Goal: Check status: Check status

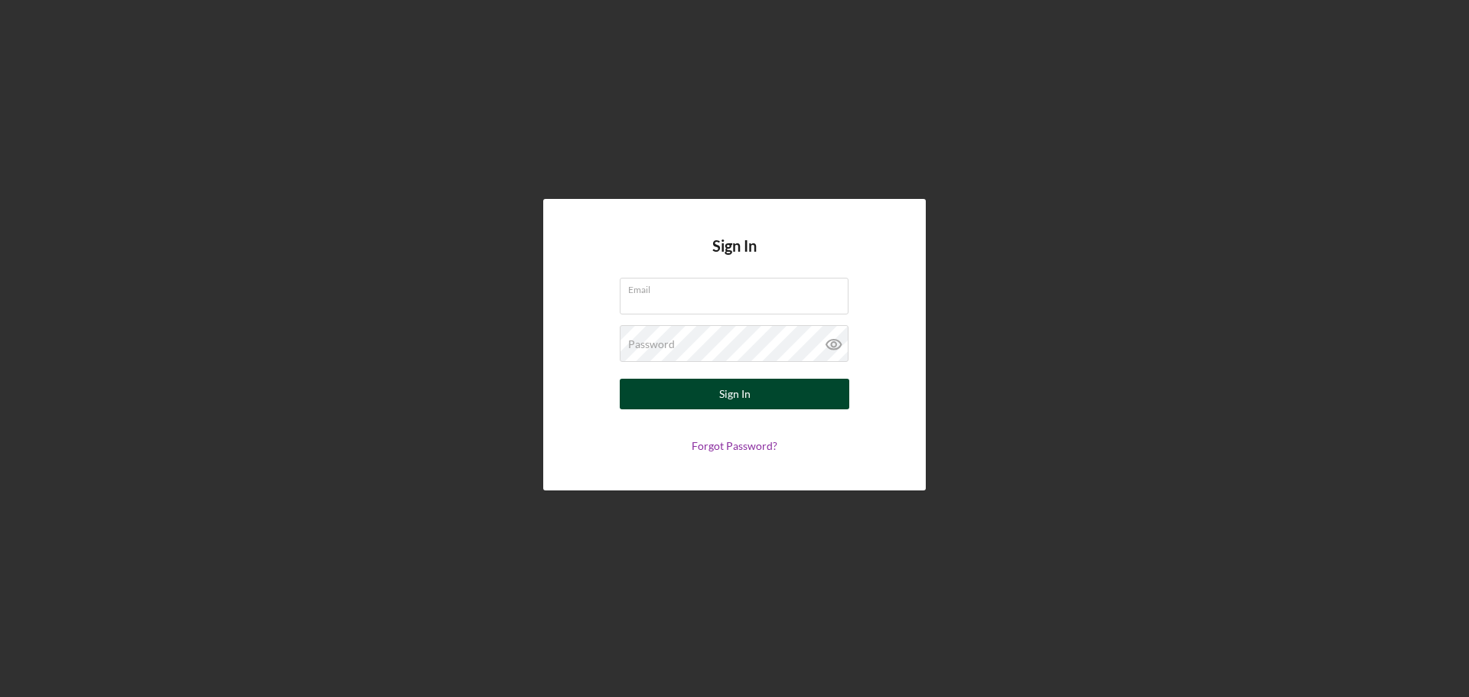
type input "[EMAIL_ADDRESS][DOMAIN_NAME]"
click at [770, 397] on button "Sign In" at bounding box center [735, 394] width 230 height 31
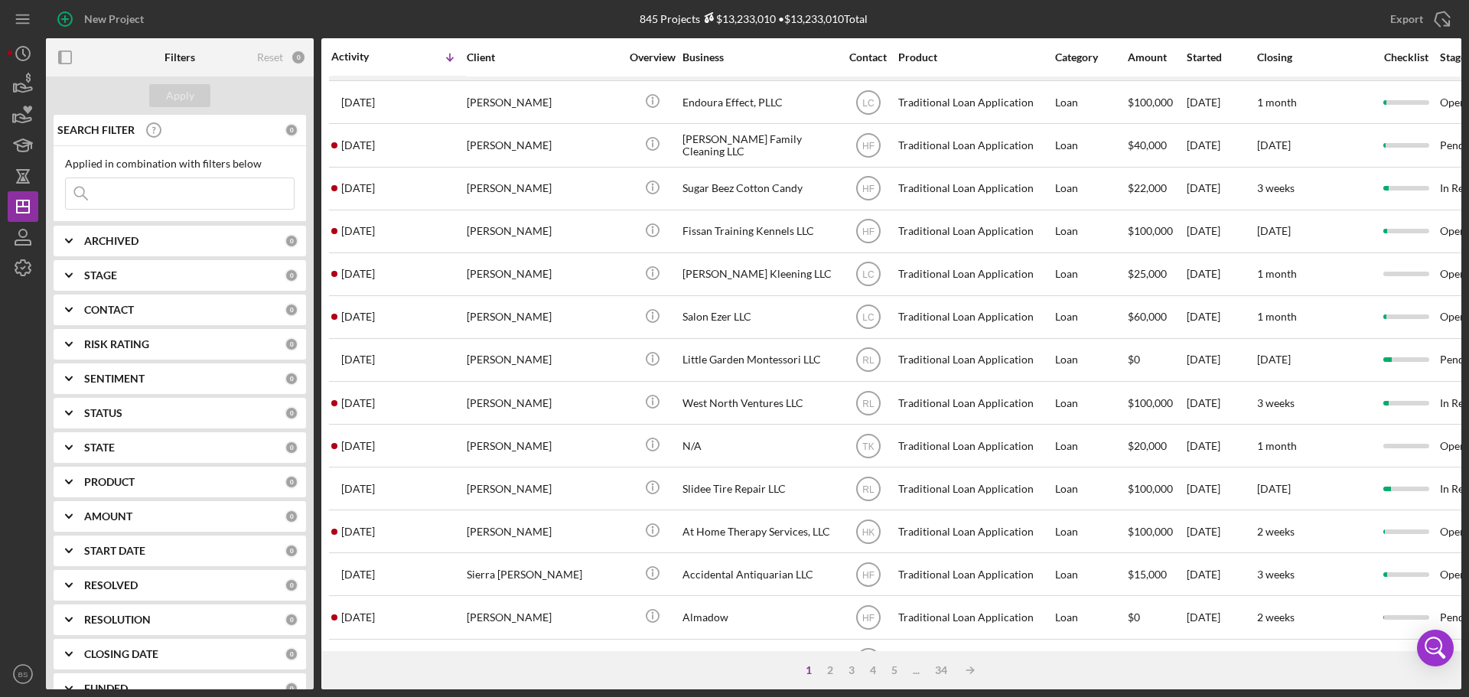
scroll to position [383, 0]
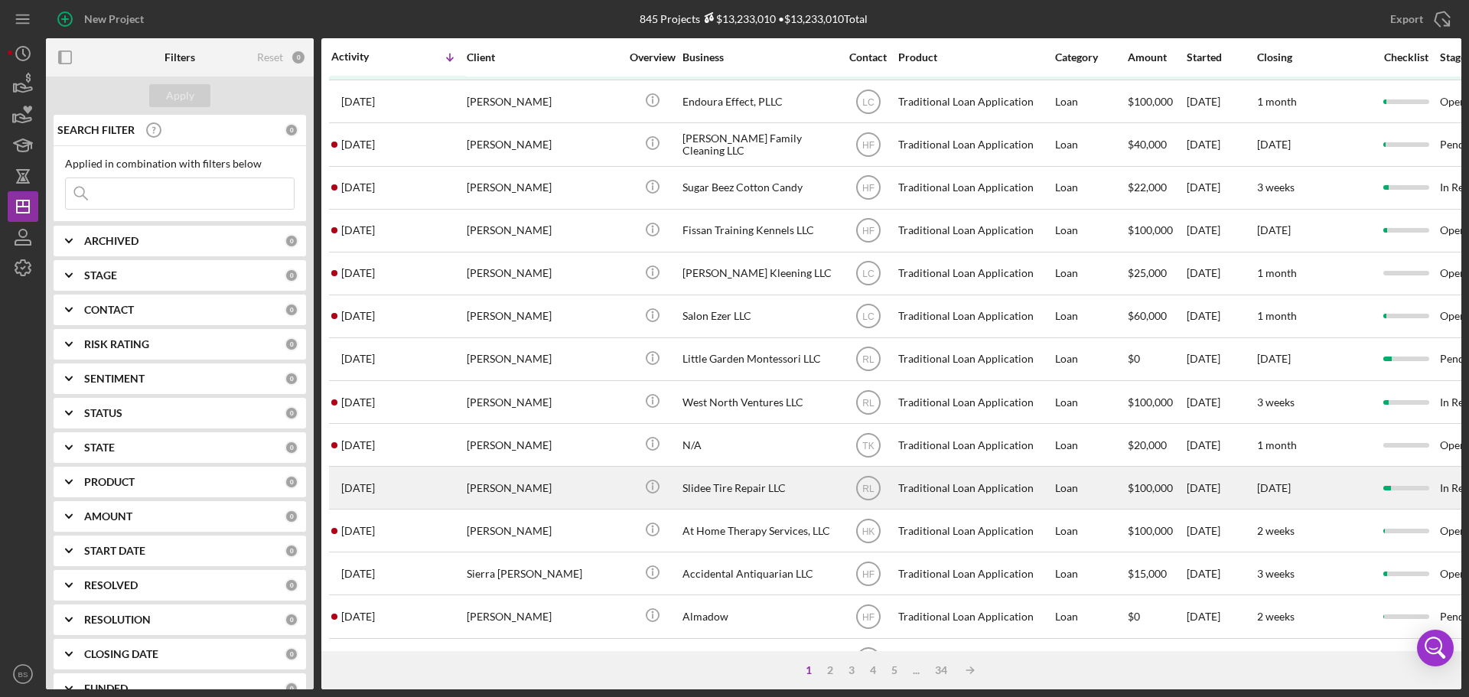
click at [520, 493] on div "[PERSON_NAME]" at bounding box center [543, 487] width 153 height 41
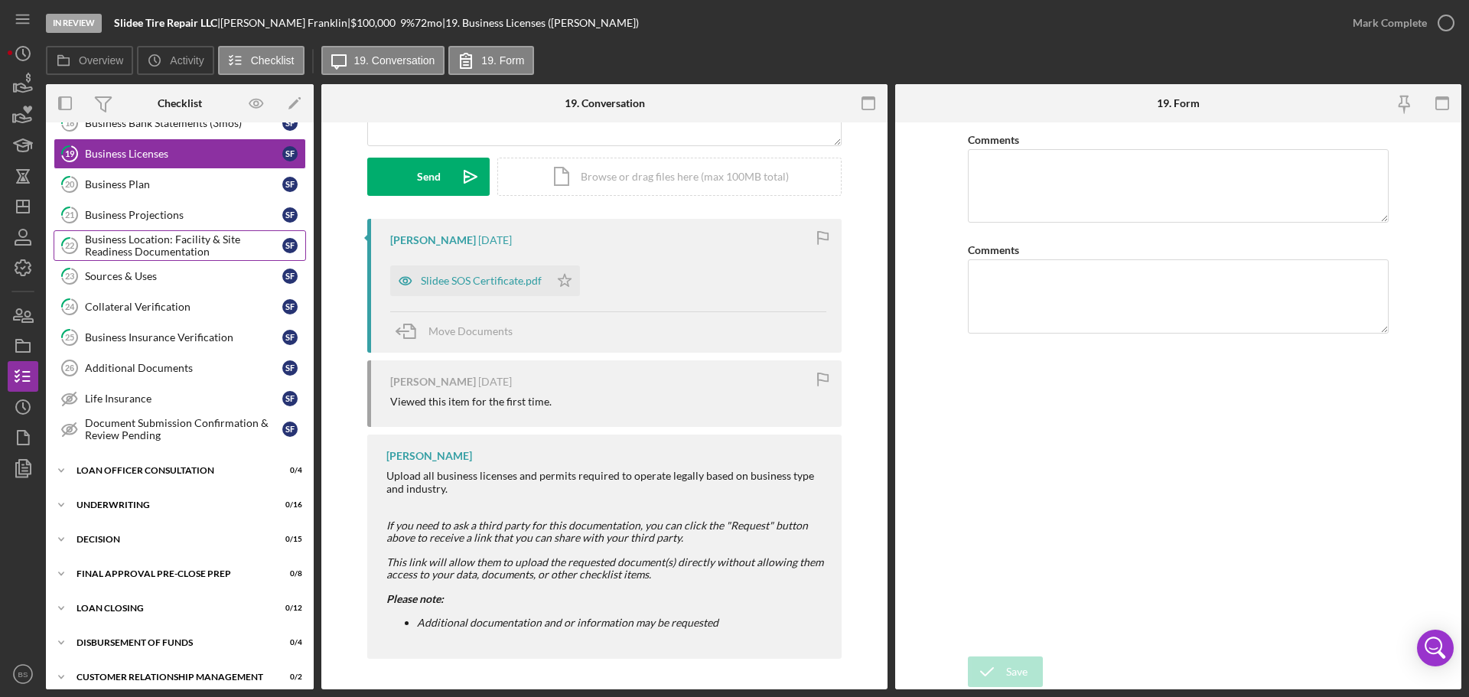
scroll to position [452, 0]
